Goal: Task Accomplishment & Management: Use online tool/utility

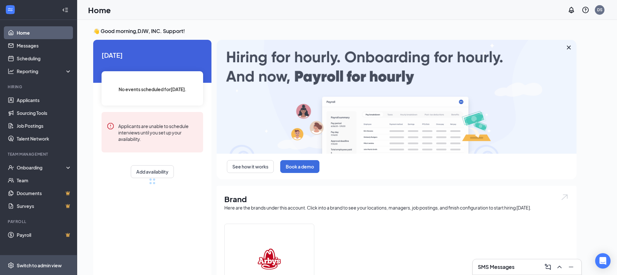
click at [31, 265] on div "Switch to admin view" at bounding box center [39, 266] width 45 height 6
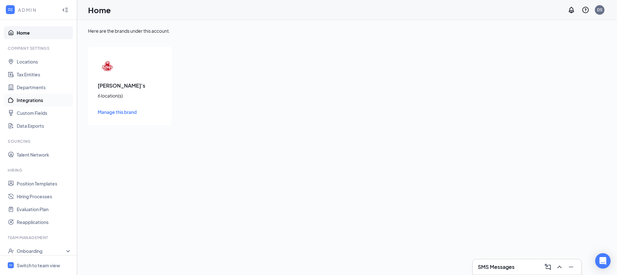
click at [30, 105] on link "Integrations" at bounding box center [44, 100] width 55 height 13
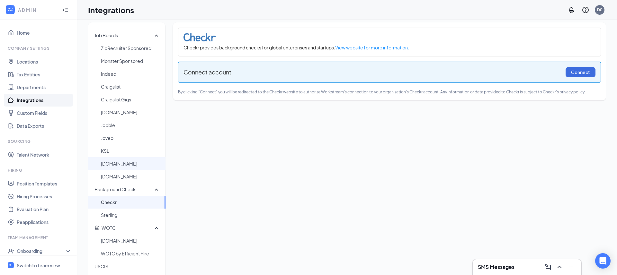
scroll to position [7, 0]
click at [121, 217] on span "Sterling" at bounding box center [130, 213] width 59 height 13
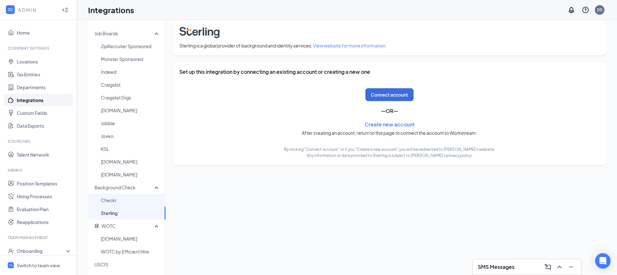
click at [129, 200] on span "Checkr" at bounding box center [130, 200] width 59 height 13
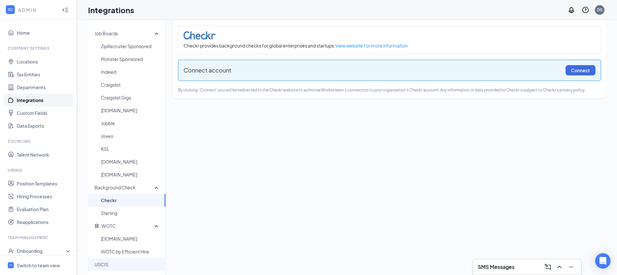
click at [122, 261] on span "USCIS" at bounding box center [128, 264] width 66 height 13
